Goal: Find specific page/section: Find specific page/section

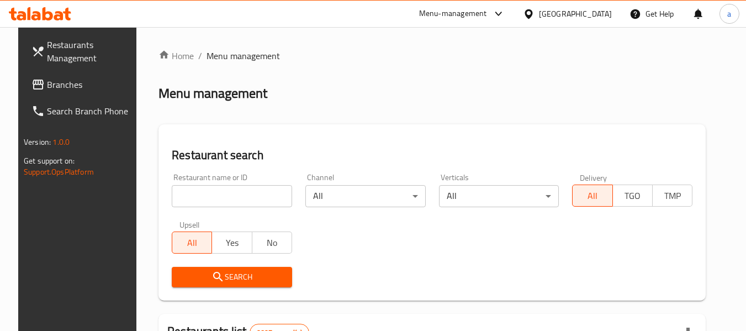
click at [52, 88] on span "Branches" at bounding box center [90, 84] width 87 height 13
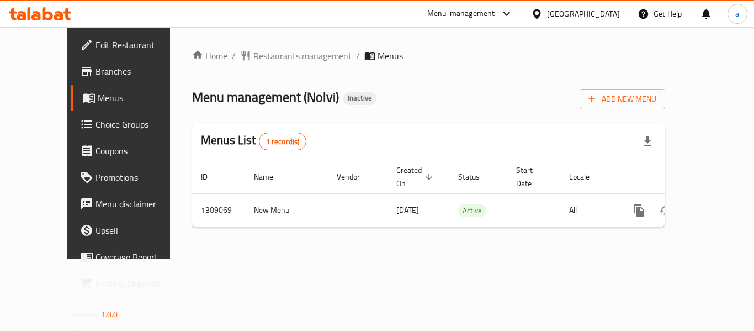
click at [522, 20] on div "Menu-management" at bounding box center [470, 14] width 104 height 26
click at [495, 17] on div "Menu-management" at bounding box center [461, 13] width 68 height 13
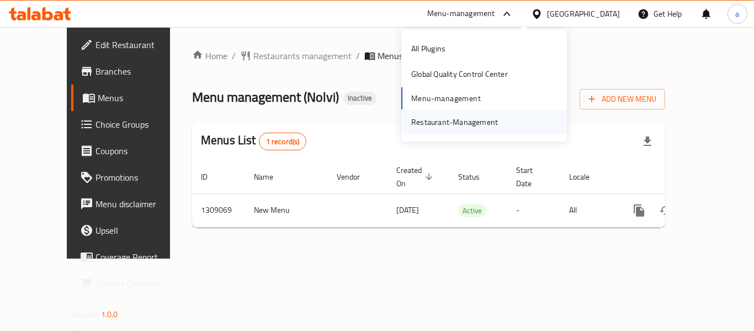
click at [442, 124] on div "Restaurant-Management" at bounding box center [454, 122] width 87 height 12
